Goal: Find specific page/section: Find specific page/section

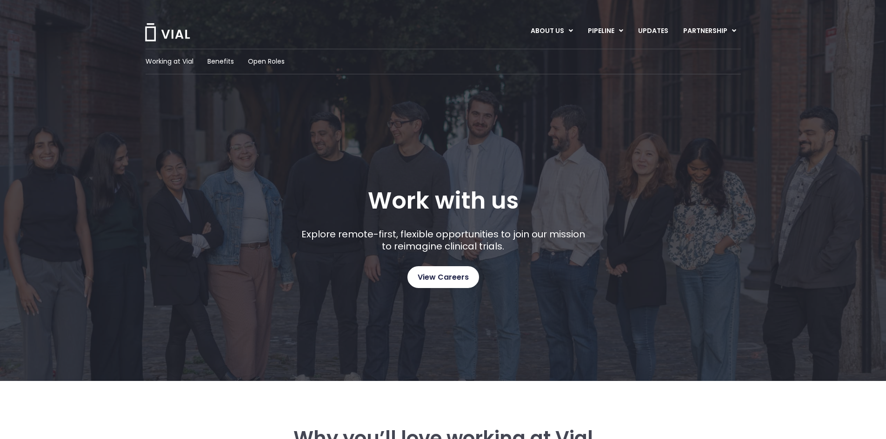
click at [451, 276] on span "View Careers" at bounding box center [442, 277] width 51 height 12
click at [444, 278] on span "View Careers" at bounding box center [442, 277] width 51 height 12
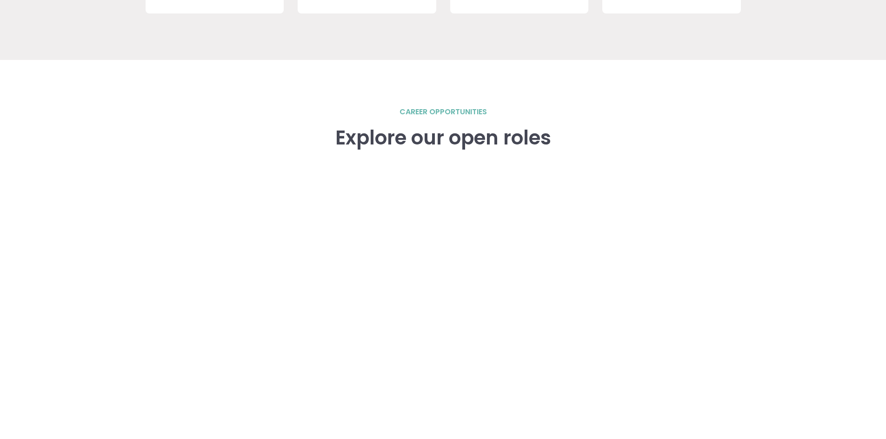
scroll to position [1240, 0]
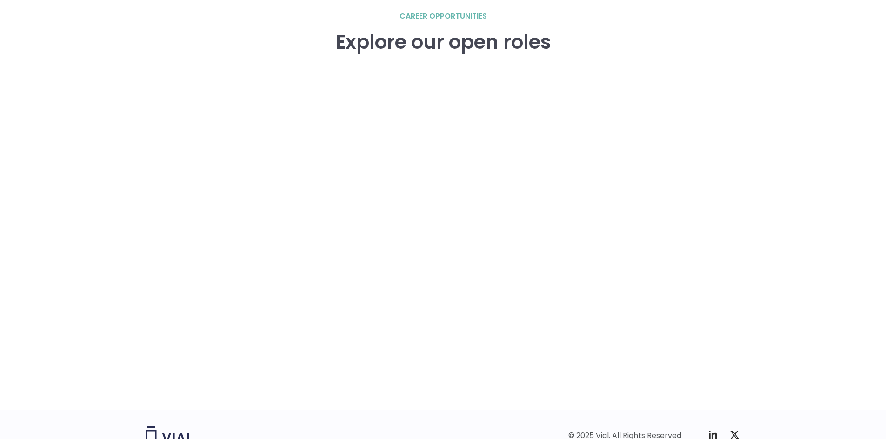
scroll to position [1290, 0]
